Goal: Transaction & Acquisition: Download file/media

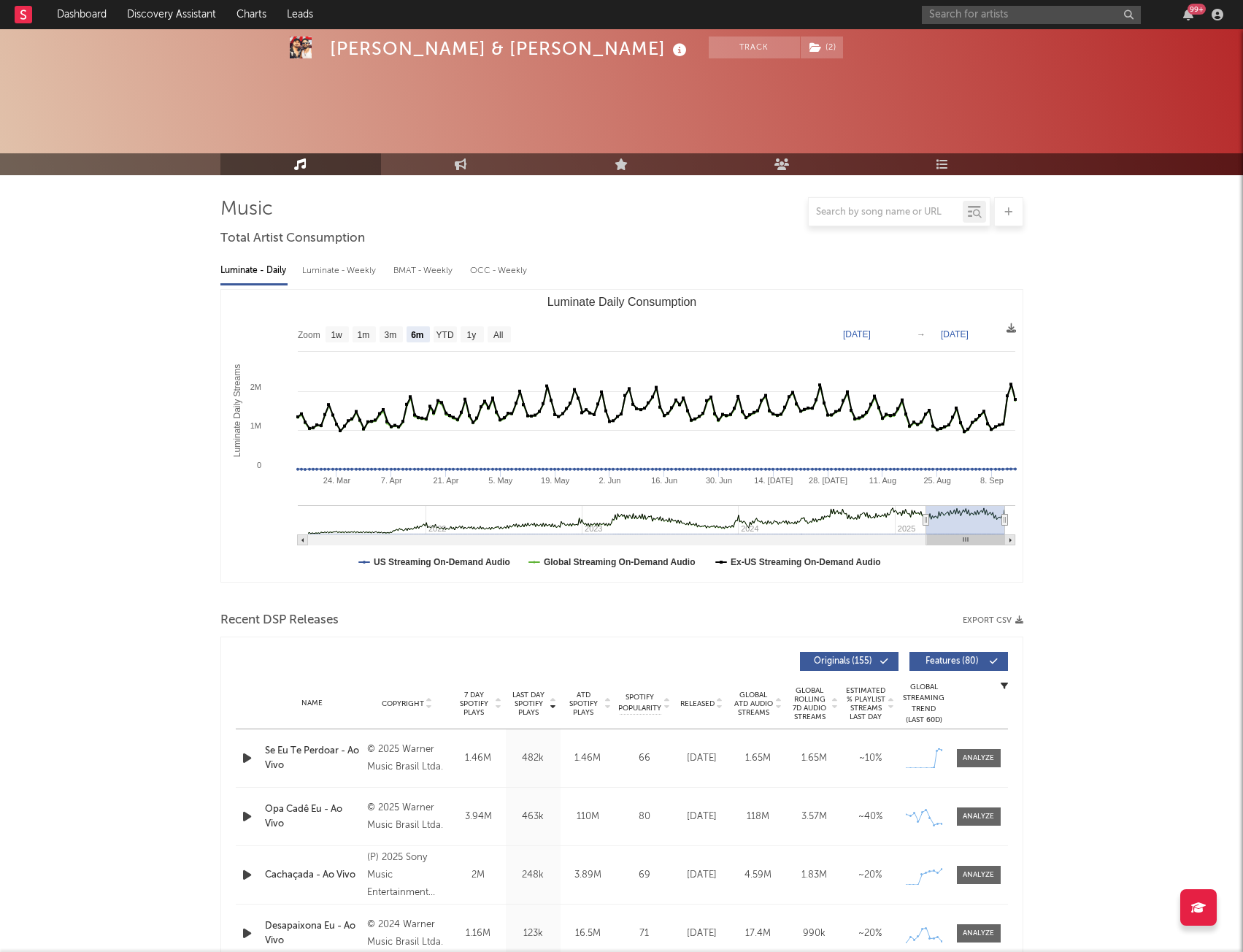
select select "6m"
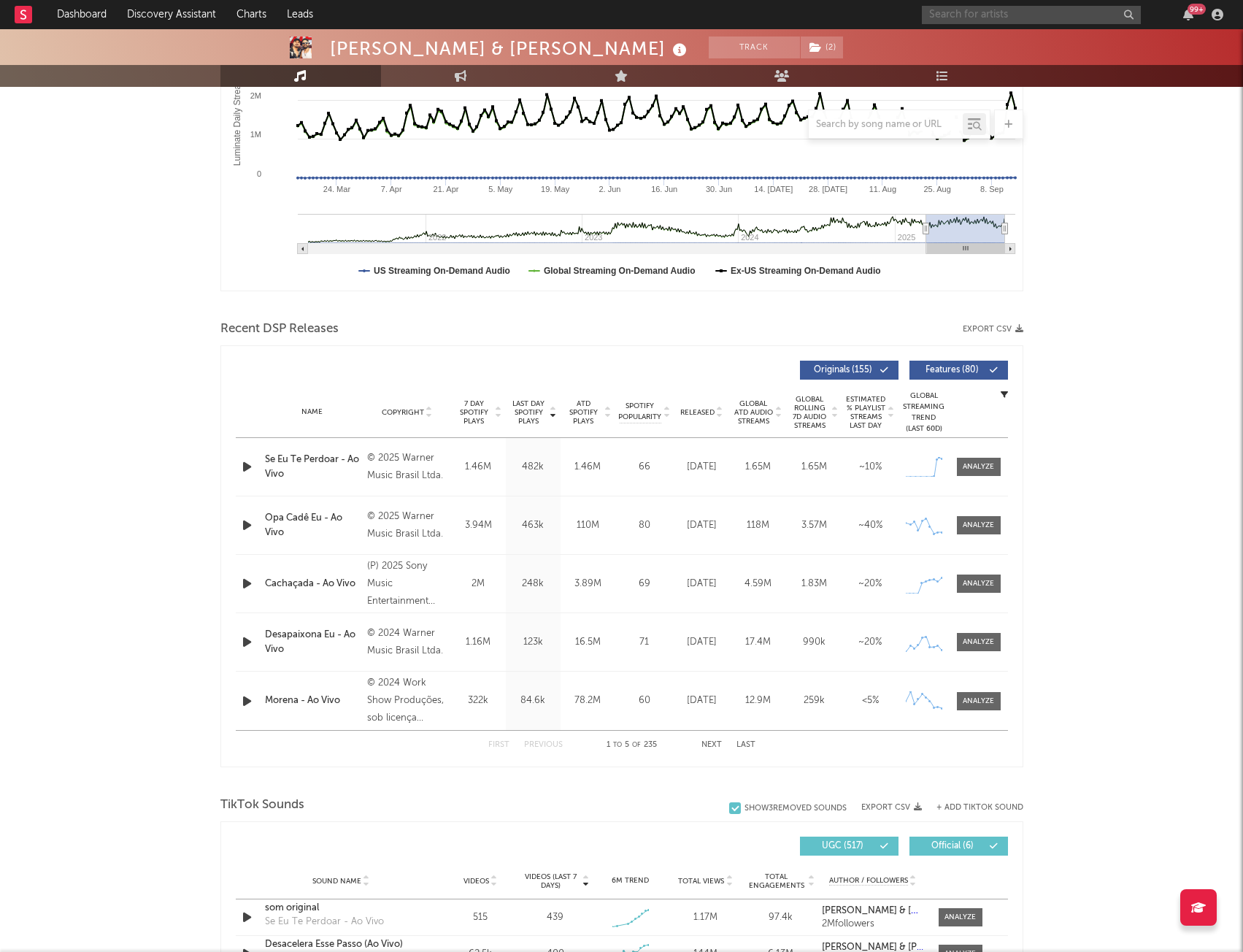
drag, startPoint x: 0, startPoint y: 0, endPoint x: 1018, endPoint y: 18, distance: 1018.2
click at [1018, 18] on input "text" at bounding box center [1031, 15] width 219 height 19
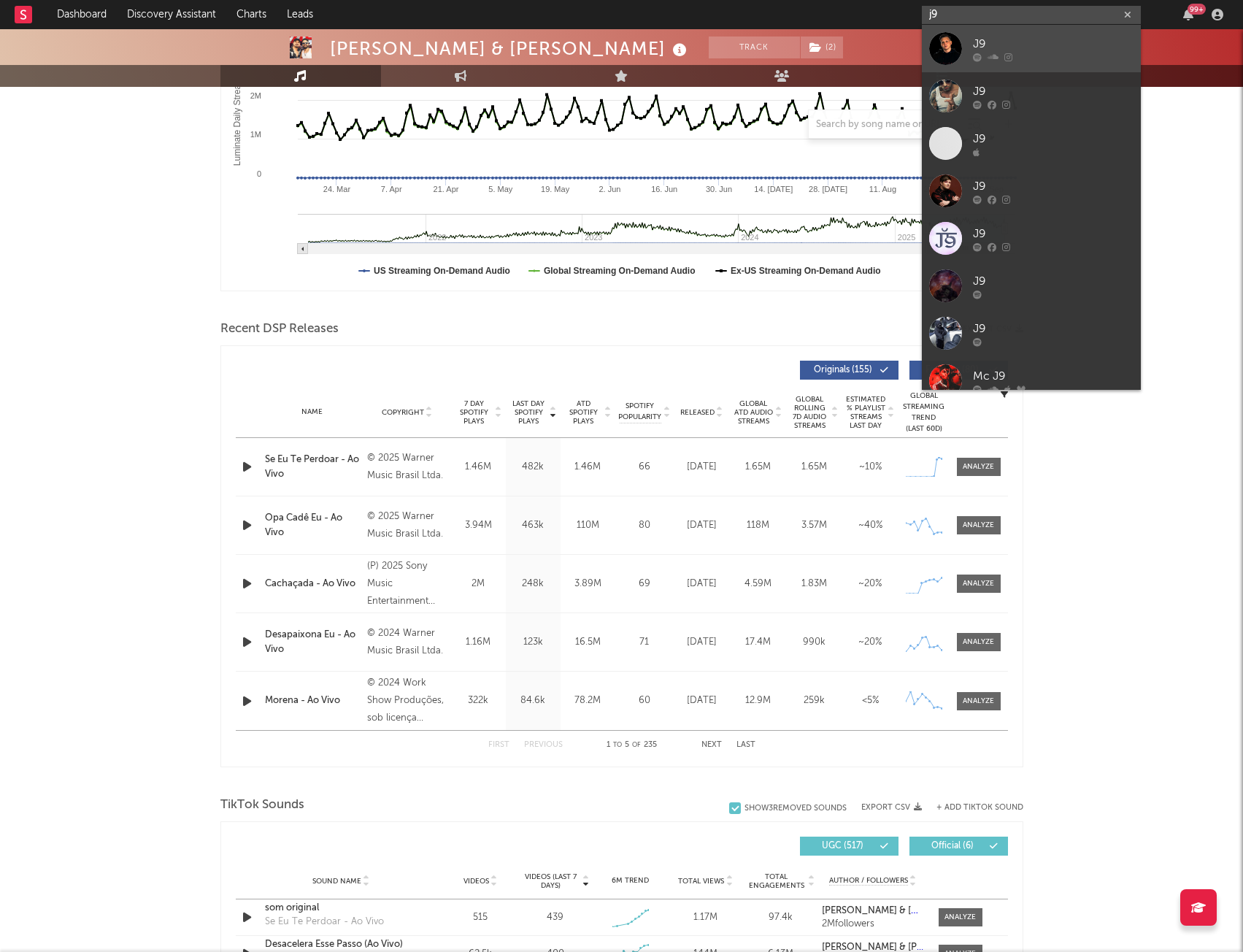
type input "j9"
click at [1048, 55] on div at bounding box center [1053, 57] width 161 height 9
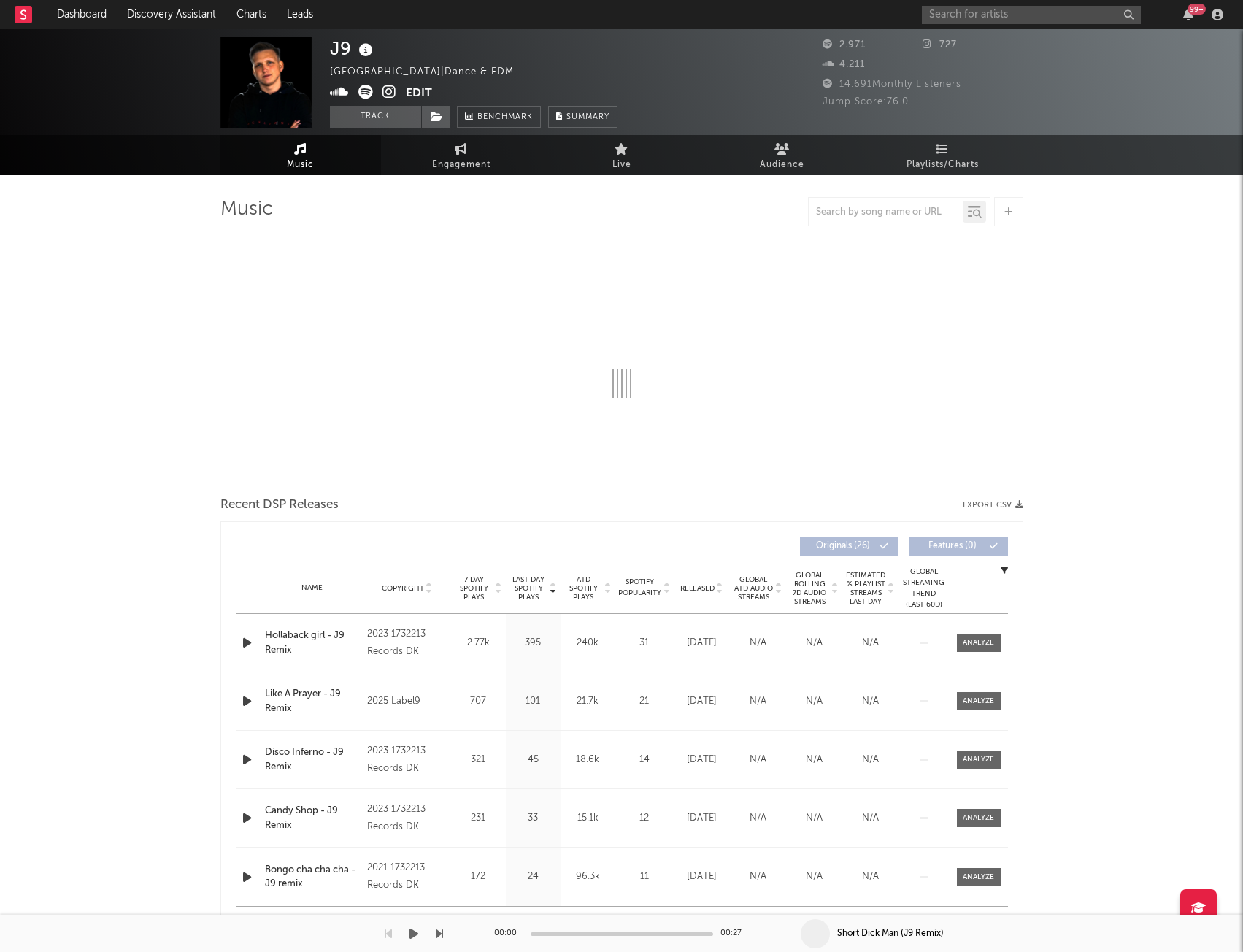
select select "1w"
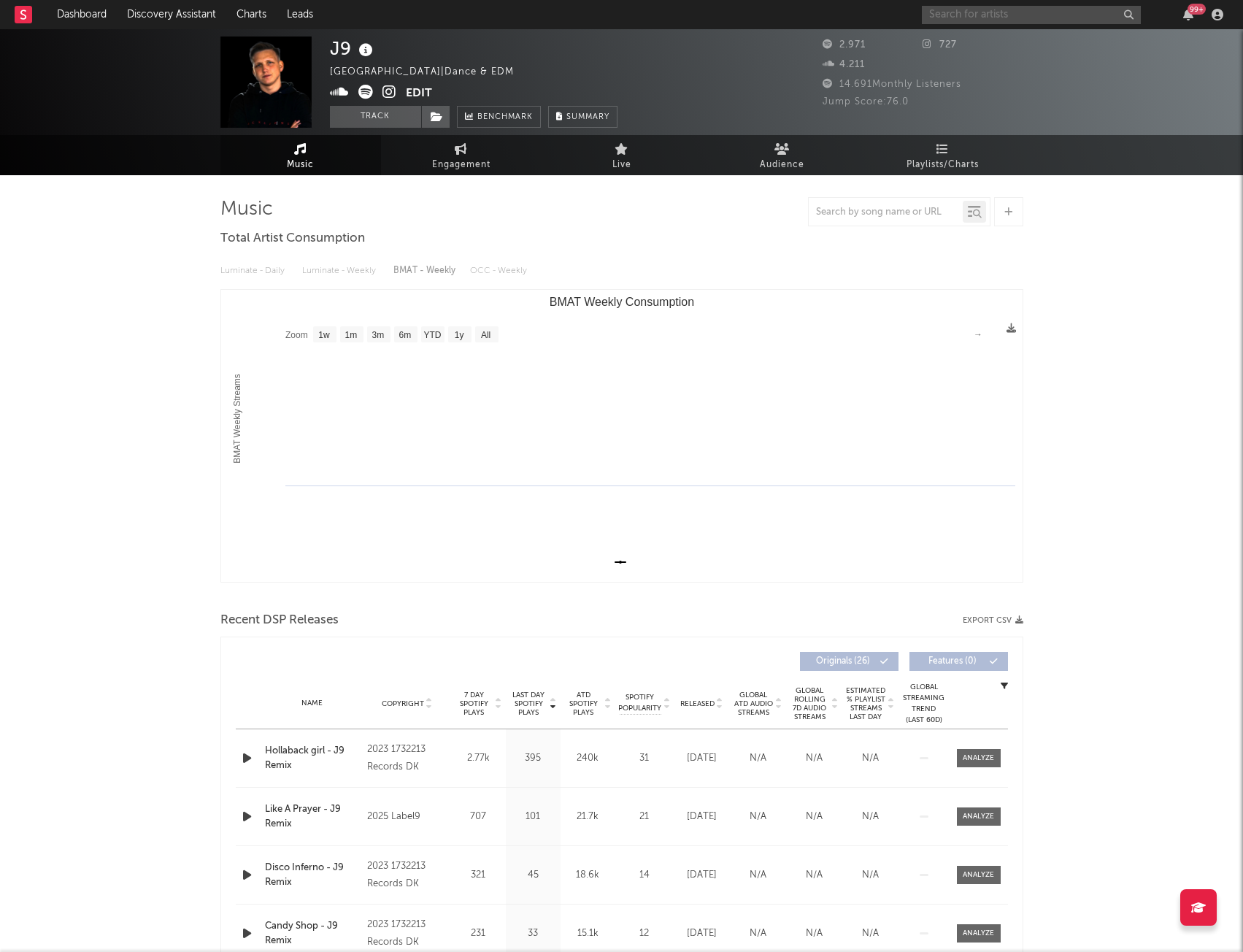
click at [1009, 11] on input "text" at bounding box center [1031, 15] width 219 height 19
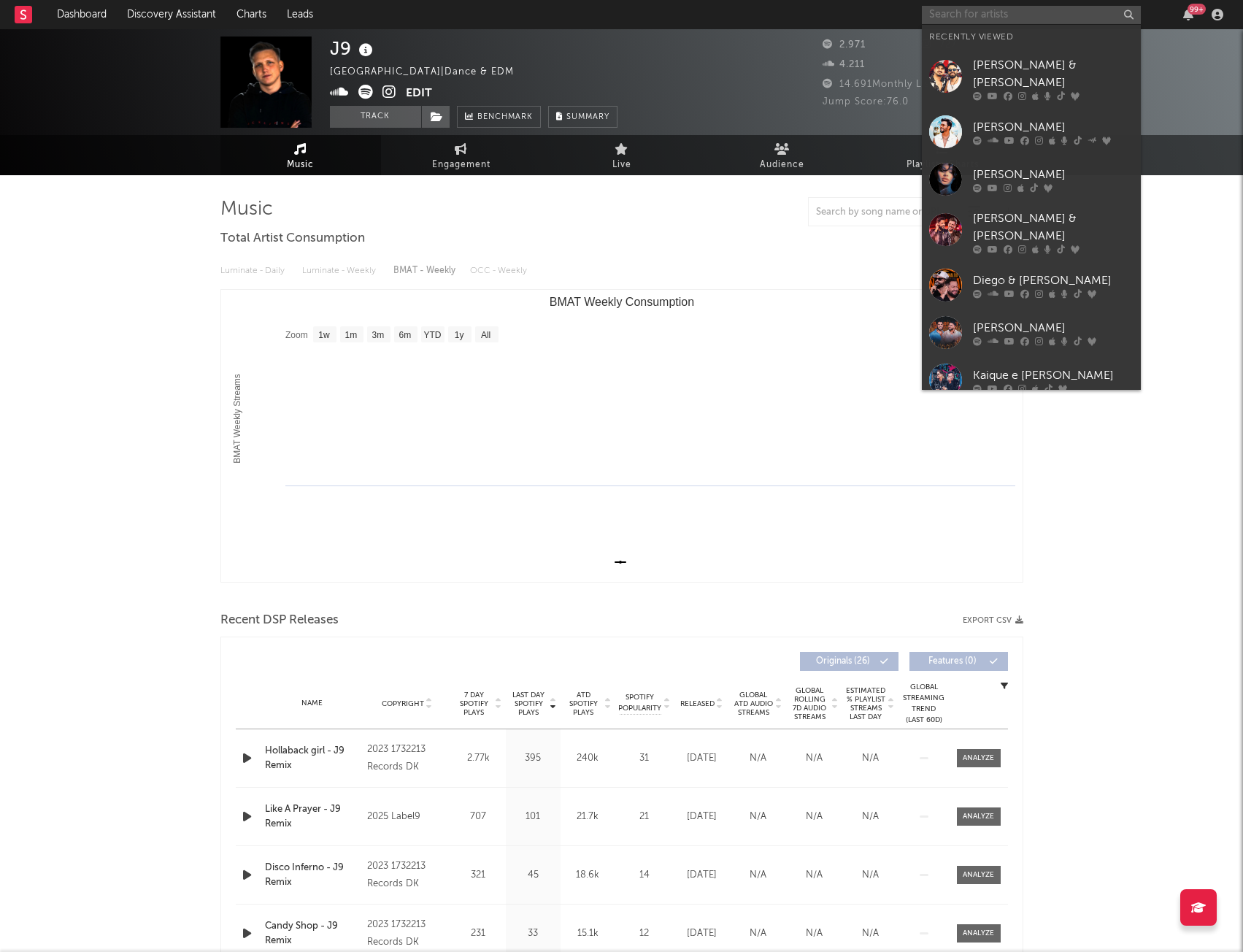
type input "j"
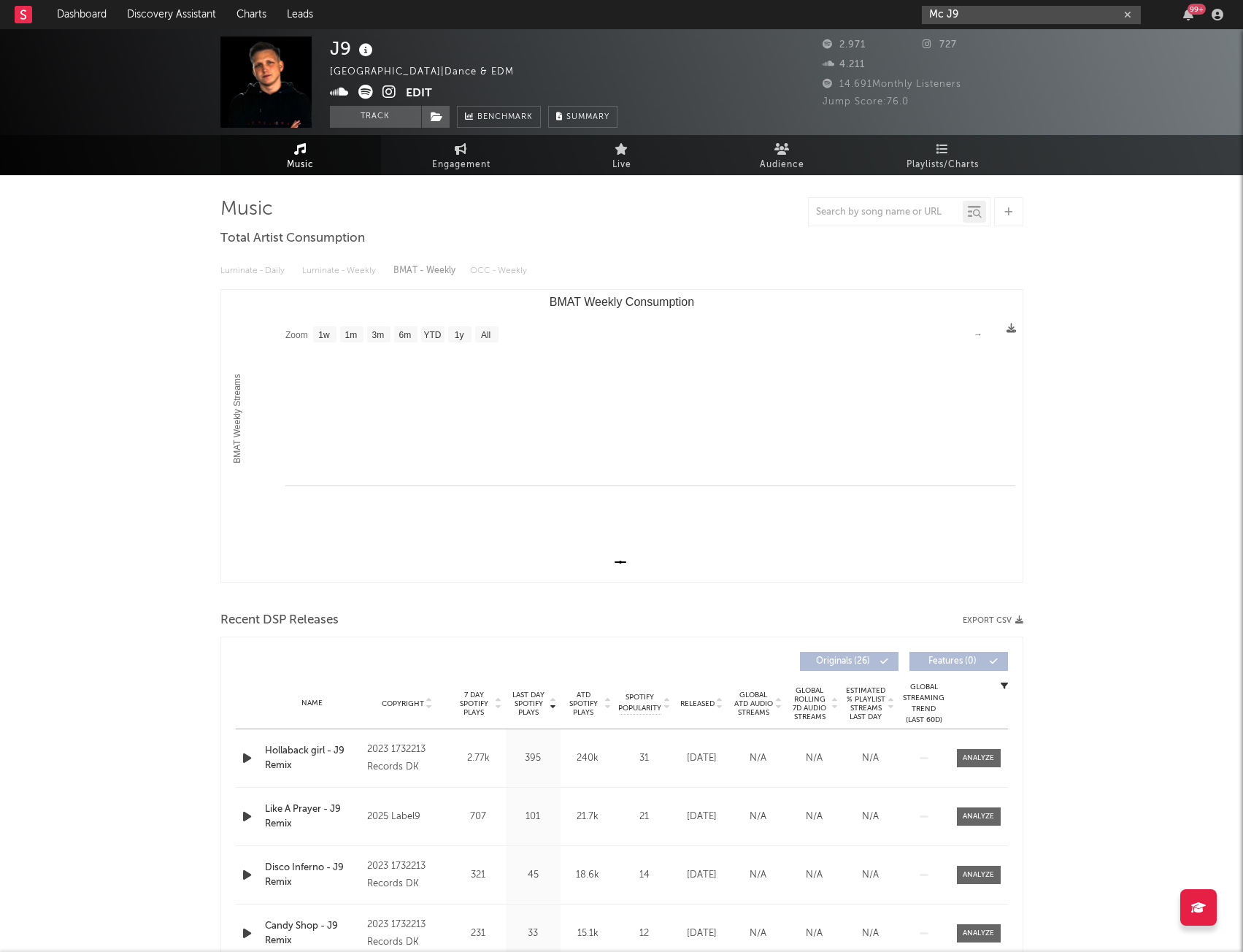
click at [977, 9] on input "Mc J9" at bounding box center [1031, 15] width 219 height 19
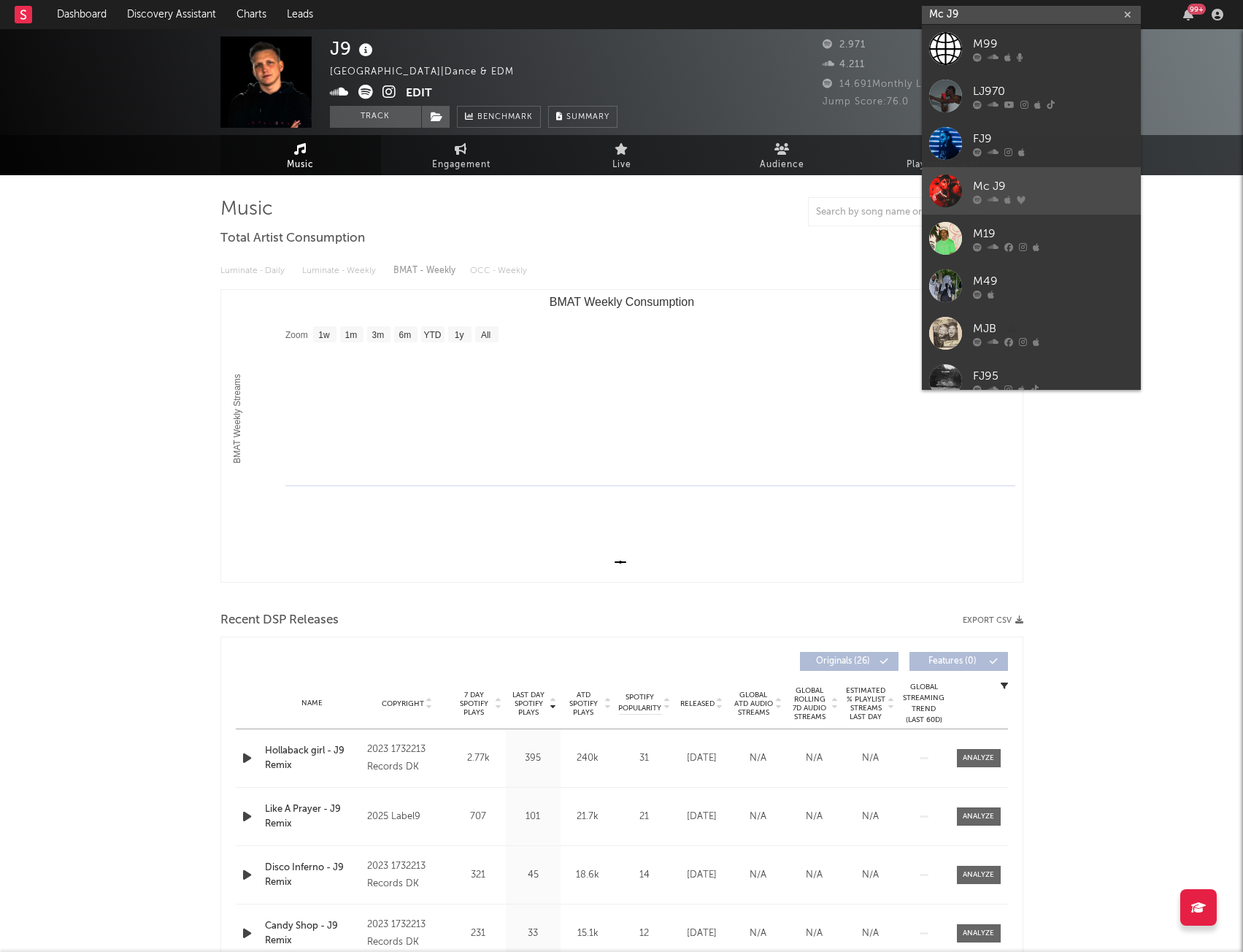
type input "Mc J9"
click at [1018, 184] on div "Mc J9" at bounding box center [1053, 187] width 161 height 18
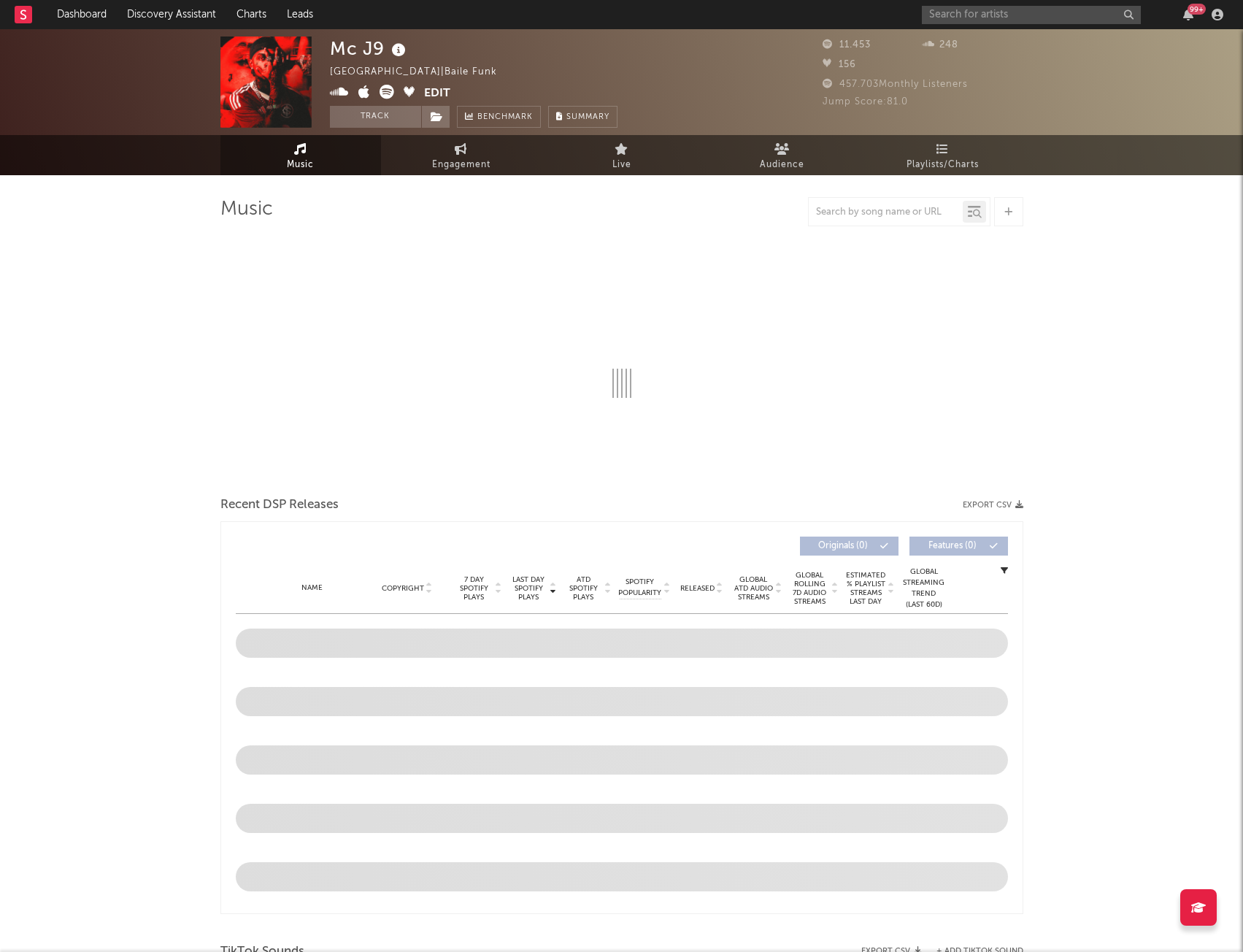
select select "6m"
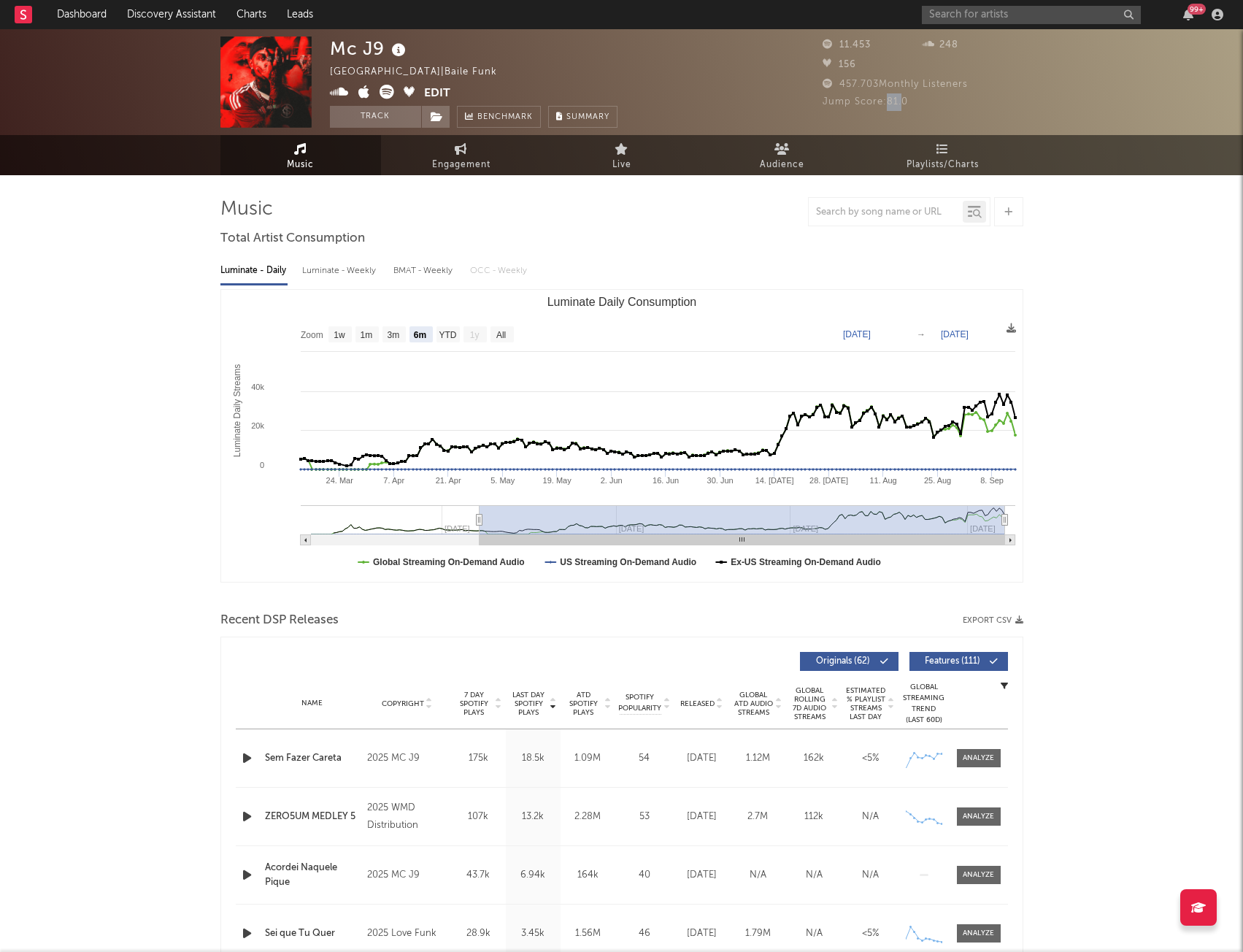
drag, startPoint x: 907, startPoint y: 101, endPoint x: 889, endPoint y: 104, distance: 18.2
click at [889, 104] on span "Jump Score: 81.0" at bounding box center [864, 102] width 85 height 10
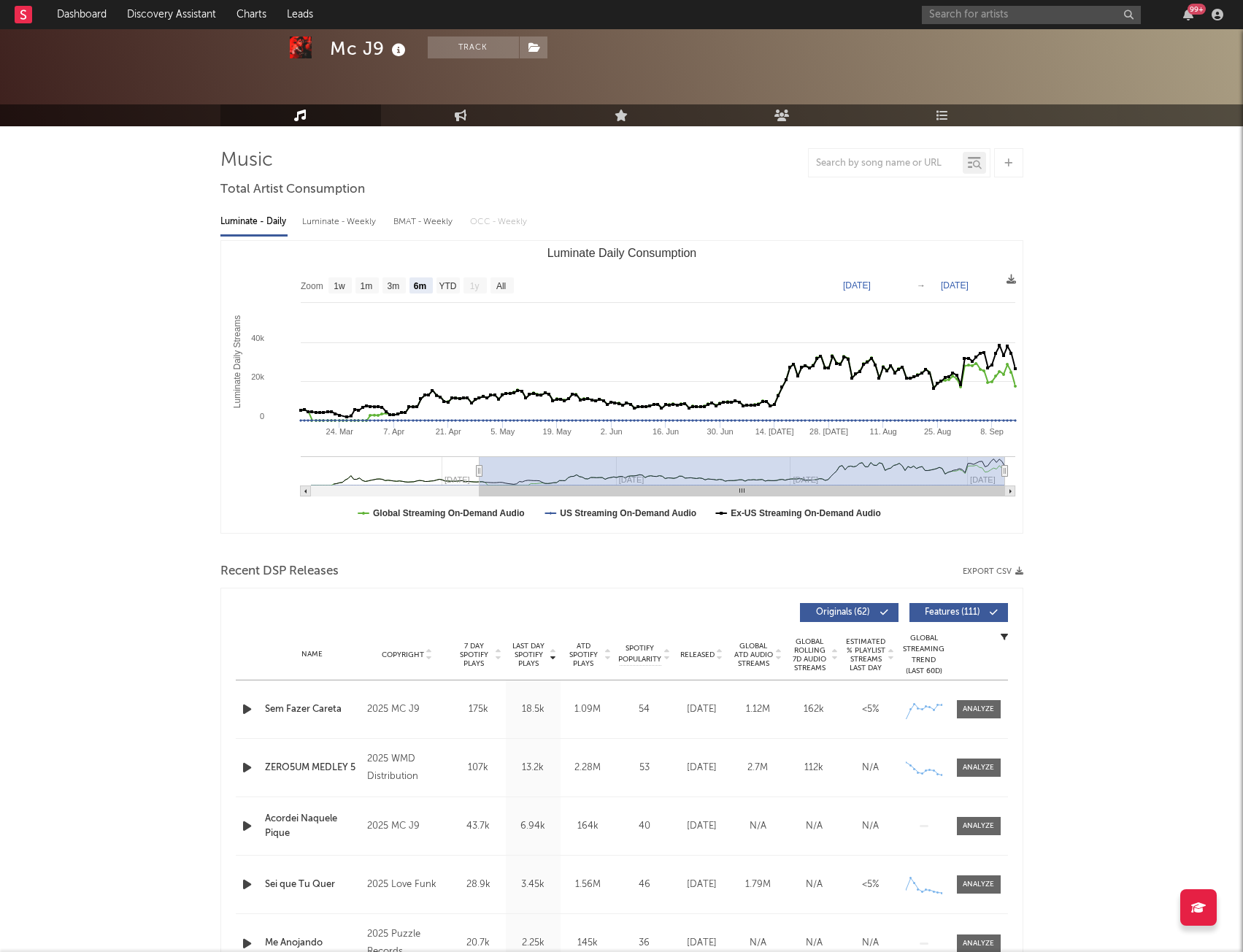
scroll to position [73, 0]
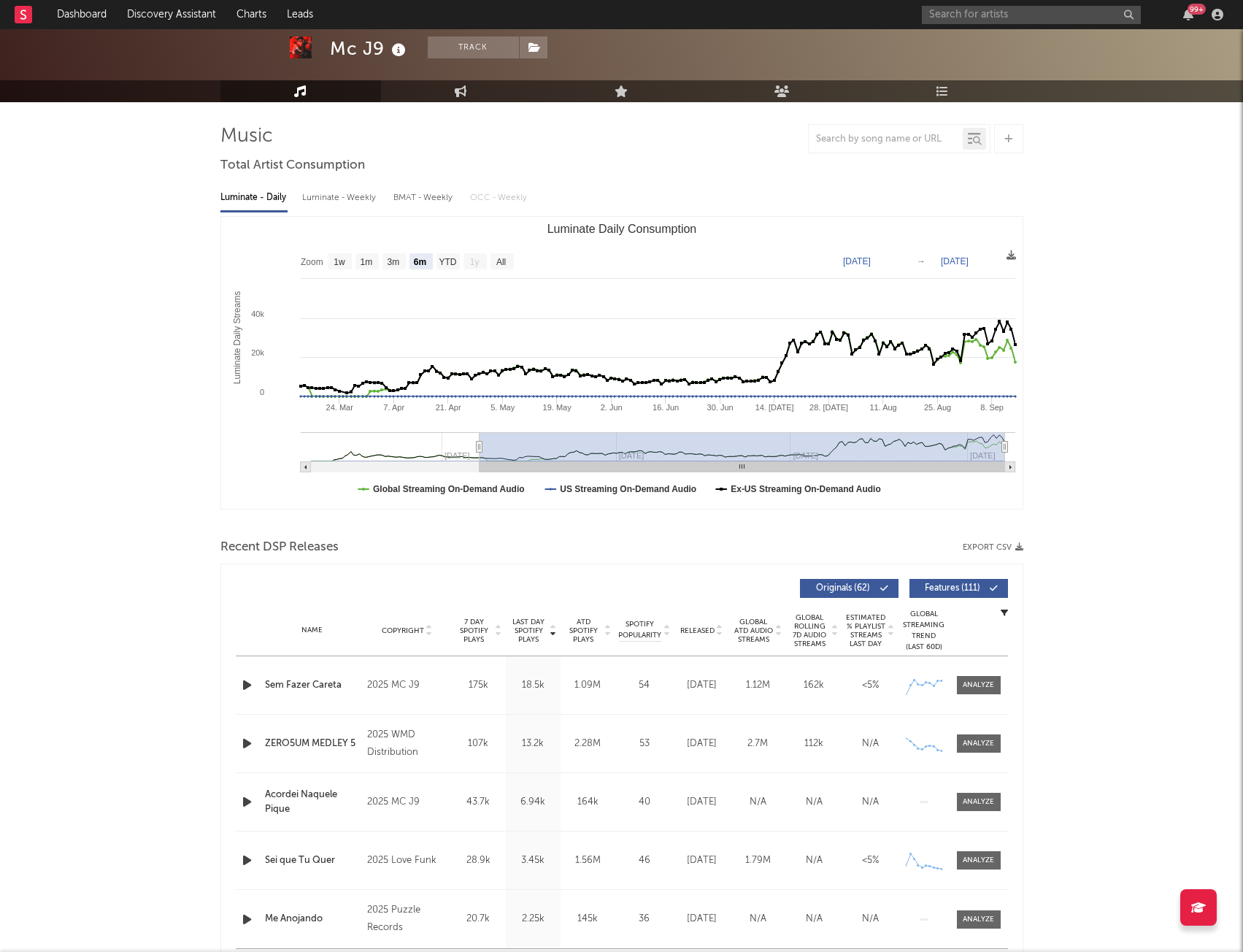
click at [992, 550] on button "Export CSV" at bounding box center [992, 547] width 61 height 9
click at [1064, 8] on input "text" at bounding box center [1031, 15] width 219 height 19
